Goal: Task Accomplishment & Management: Use online tool/utility

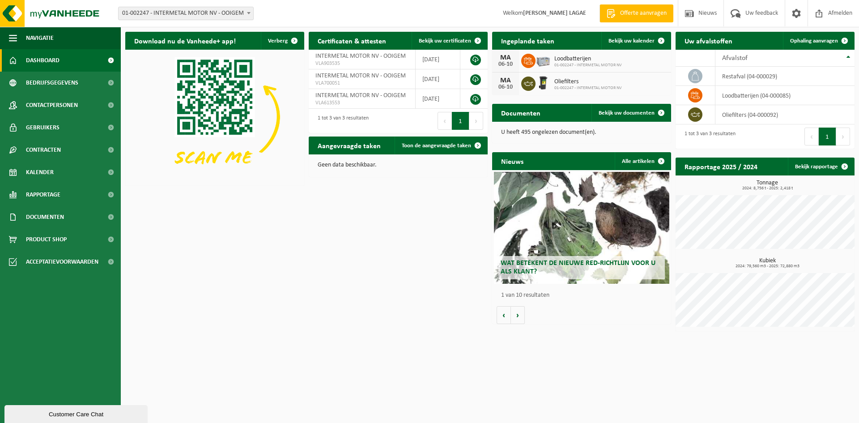
click at [578, 83] on span "Oliefilters" at bounding box center [588, 81] width 68 height 7
click at [514, 85] on div "06-10" at bounding box center [506, 87] width 18 height 6
click at [485, 86] on td at bounding box center [473, 79] width 27 height 20
click at [529, 89] on span at bounding box center [528, 83] width 14 height 14
click at [507, 82] on div "MA" at bounding box center [506, 80] width 18 height 7
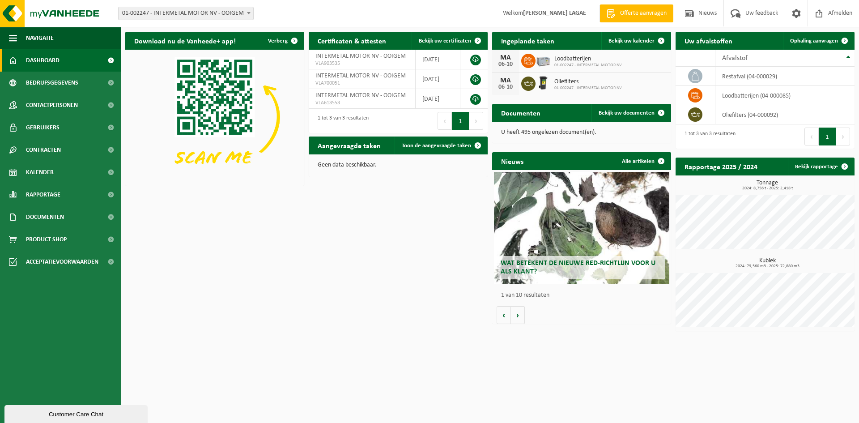
click at [507, 82] on div "MA" at bounding box center [506, 80] width 18 height 7
click at [544, 82] on img at bounding box center [542, 82] width 15 height 15
click at [587, 83] on span "Oliefilters" at bounding box center [588, 81] width 68 height 7
drag, startPoint x: 587, startPoint y: 83, endPoint x: 620, endPoint y: 37, distance: 56.8
click at [589, 83] on span "Oliefilters" at bounding box center [588, 81] width 68 height 7
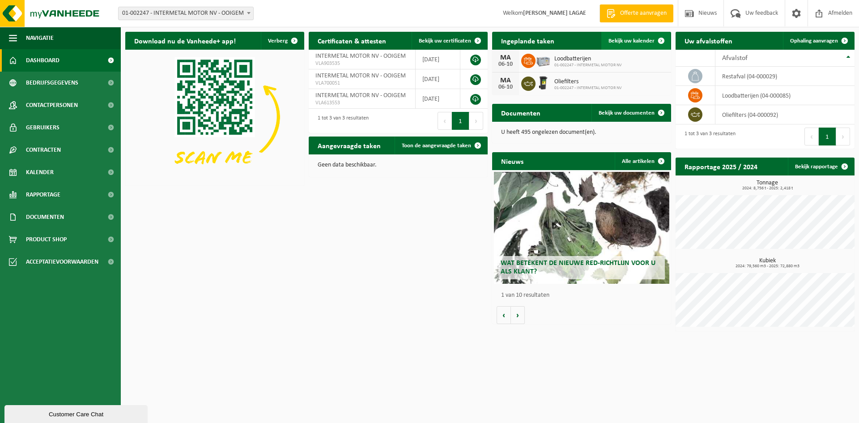
click at [631, 43] on span "Bekijk uw kalender" at bounding box center [631, 41] width 46 height 6
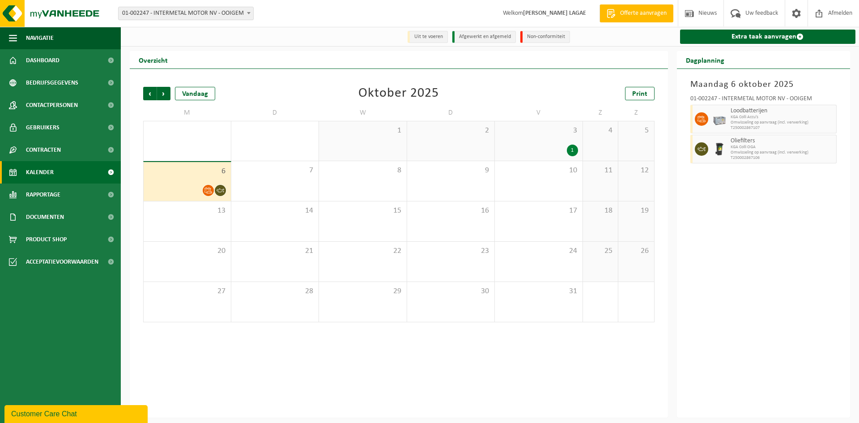
click at [739, 147] on span "KGA Colli OGA" at bounding box center [783, 146] width 104 height 5
click at [724, 147] on img at bounding box center [719, 148] width 13 height 13
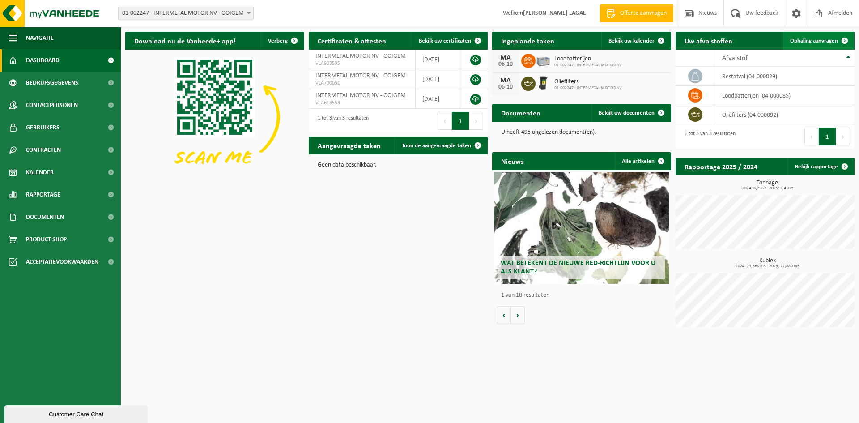
click at [824, 42] on span "Ophaling aanvragen" at bounding box center [814, 41] width 48 height 6
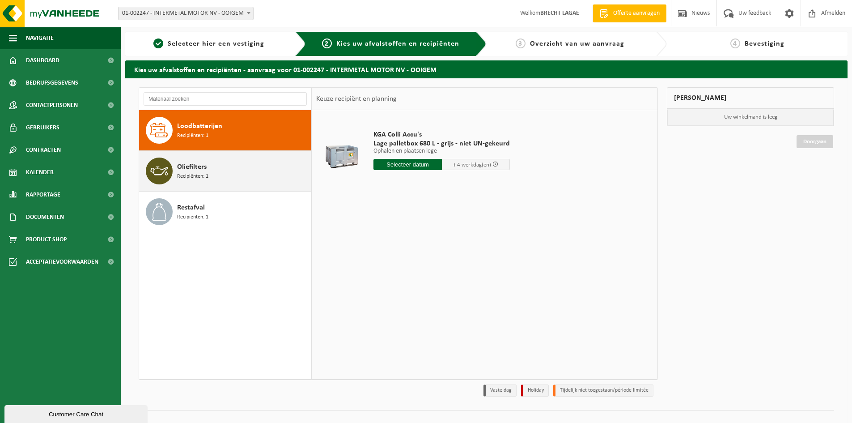
click at [216, 170] on div "Oliefilters Recipiënten: 1" at bounding box center [243, 170] width 132 height 27
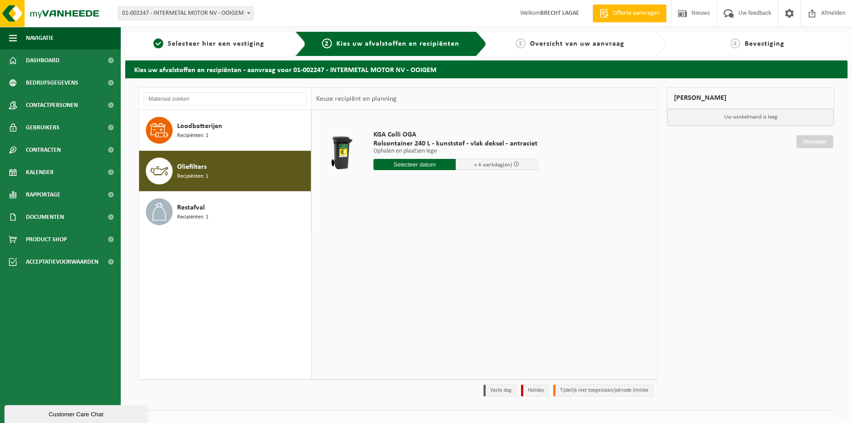
click at [419, 167] on input "text" at bounding box center [415, 164] width 82 height 11
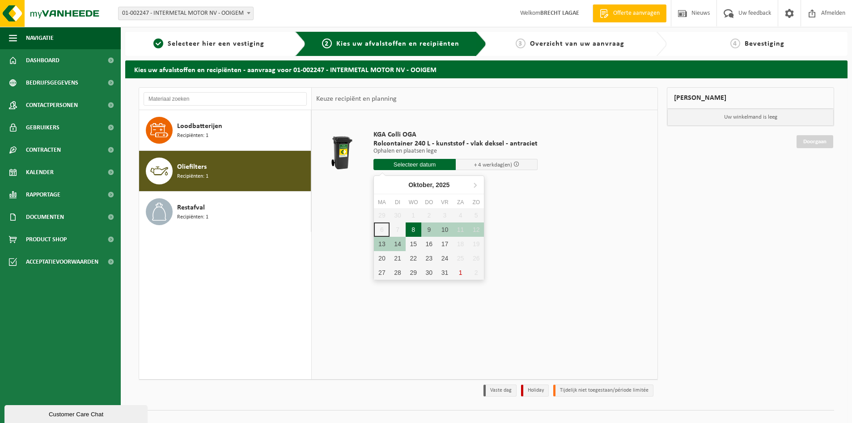
click at [418, 232] on div "8" at bounding box center [414, 229] width 16 height 14
type input "Van 2025-10-08"
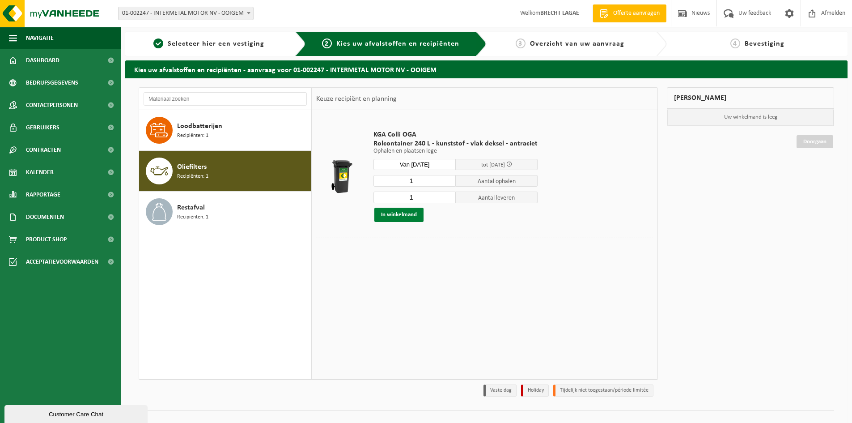
click at [402, 217] on button "In winkelmand" at bounding box center [398, 215] width 49 height 14
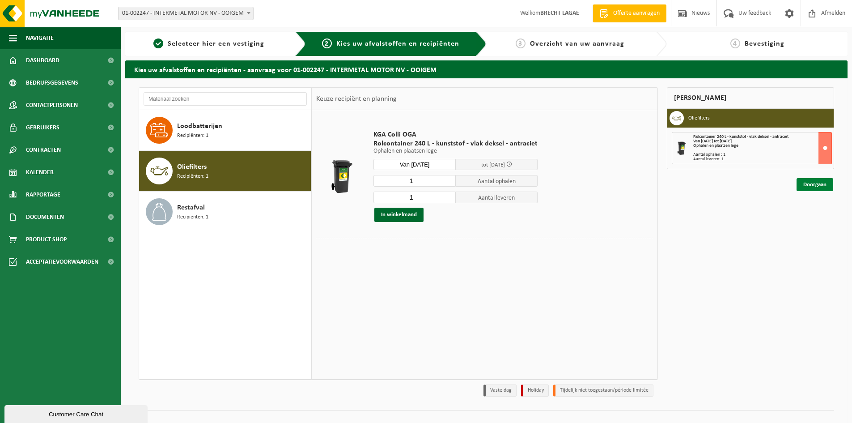
click at [815, 183] on link "Doorgaan" at bounding box center [815, 184] width 37 height 13
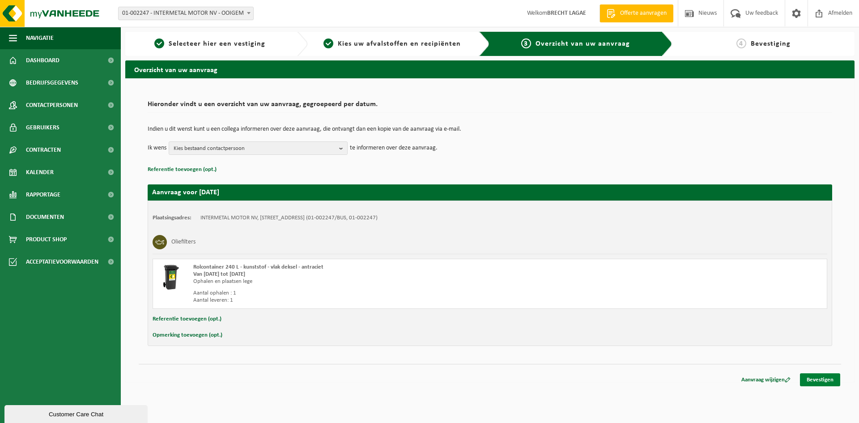
click at [813, 379] on link "Bevestigen" at bounding box center [820, 379] width 40 height 13
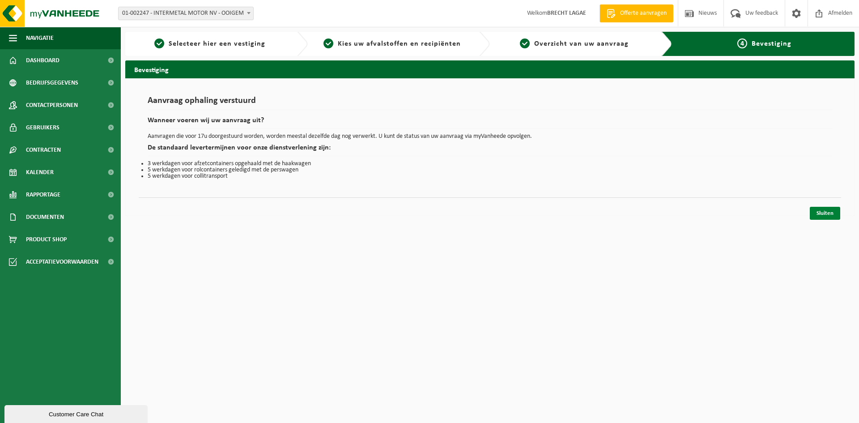
click at [828, 213] on link "Sluiten" at bounding box center [825, 213] width 30 height 13
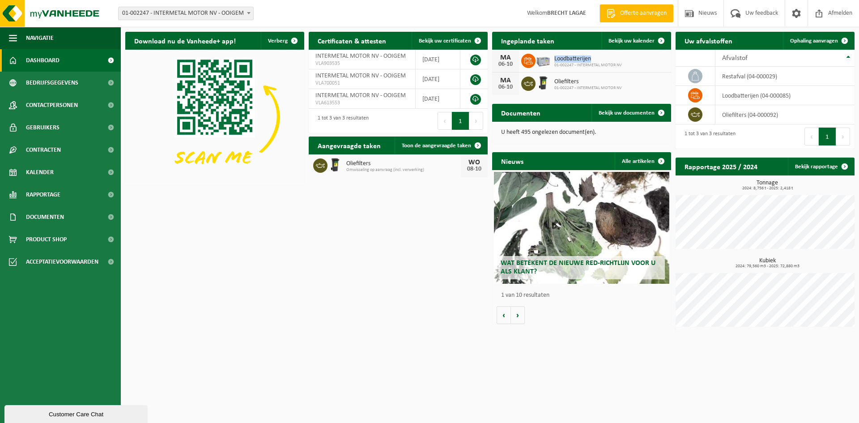
drag, startPoint x: 606, startPoint y: 59, endPoint x: 554, endPoint y: 58, distance: 51.9
click at [554, 58] on span "Loodbatterijen" at bounding box center [588, 58] width 68 height 7
drag, startPoint x: 582, startPoint y: 74, endPoint x: 586, endPoint y: 82, distance: 9.4
click at [582, 74] on div "MA 06-10 Oliefilters 01-002247 - INTERMETAL MOTOR NV" at bounding box center [581, 83] width 179 height 22
drag, startPoint x: 586, startPoint y: 82, endPoint x: 548, endPoint y: 74, distance: 39.2
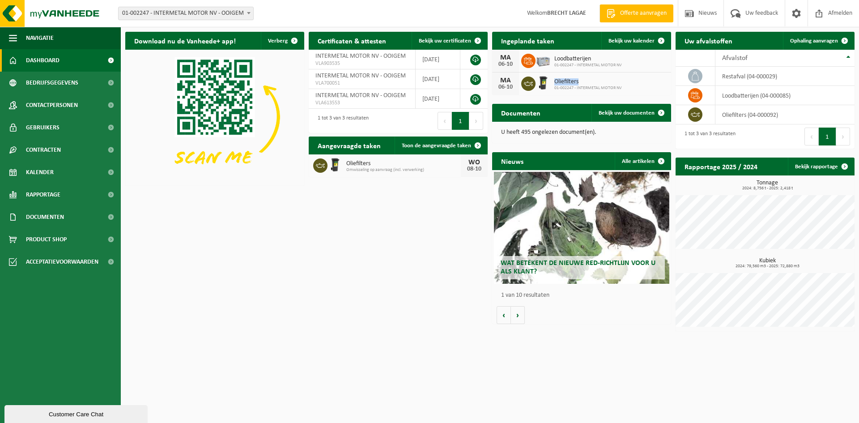
click at [548, 75] on div "MA 06-10 Oliefilters 01-002247 - INTERMETAL MOTOR NV" at bounding box center [581, 83] width 179 height 22
click at [589, 60] on span "Loodbatterijen" at bounding box center [588, 58] width 68 height 7
drag, startPoint x: 598, startPoint y: 57, endPoint x: 550, endPoint y: 57, distance: 47.9
click at [551, 57] on div "Loodbatterijen 01-002247 - INTERMETAL MOTOR NV" at bounding box center [586, 61] width 72 height 14
click at [602, 59] on span "Loodbatterijen" at bounding box center [588, 58] width 68 height 7
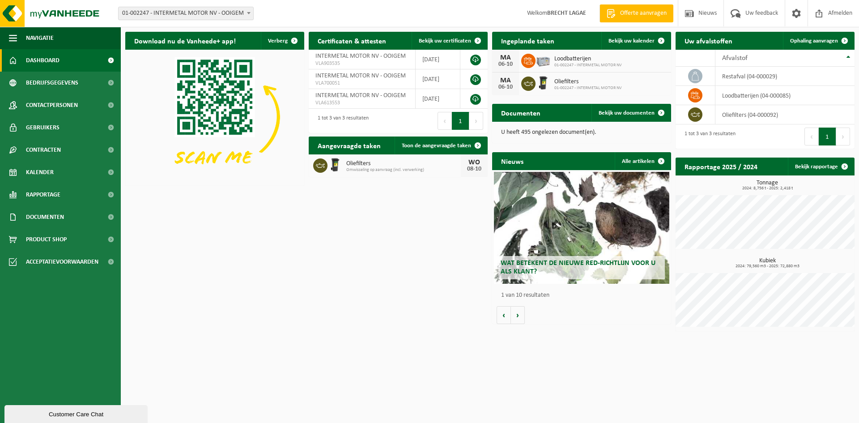
drag, startPoint x: 512, startPoint y: 64, endPoint x: 499, endPoint y: 66, distance: 13.7
click at [499, 66] on div "06-10" at bounding box center [506, 64] width 18 height 6
click at [510, 66] on div "06-10" at bounding box center [506, 64] width 18 height 6
click at [515, 65] on div "MA 06-10" at bounding box center [505, 61] width 27 height 22
click at [513, 65] on div "06-10" at bounding box center [506, 64] width 18 height 6
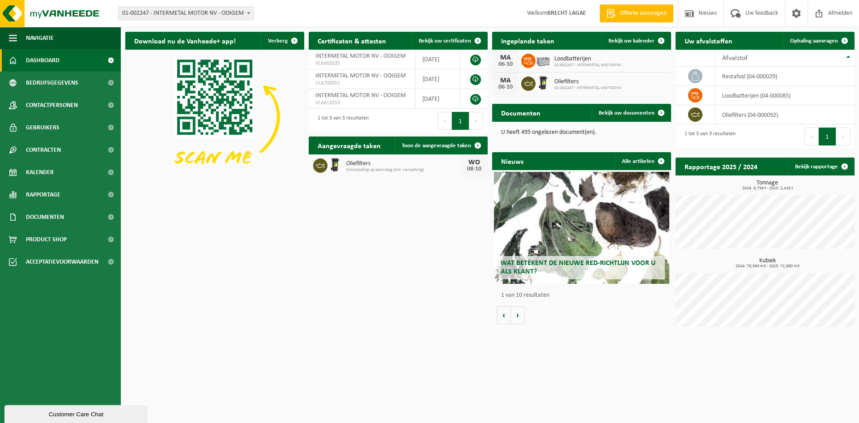
drag, startPoint x: 514, startPoint y: 65, endPoint x: 500, endPoint y: 65, distance: 14.8
click at [500, 65] on div "MA 06-10" at bounding box center [505, 61] width 27 height 22
click at [512, 89] on div "06-10" at bounding box center [506, 87] width 18 height 6
drag, startPoint x: 514, startPoint y: 89, endPoint x: 498, endPoint y: 87, distance: 15.4
click at [498, 87] on div "06-10" at bounding box center [506, 87] width 18 height 6
